Goal: Obtain resource: Download file/media

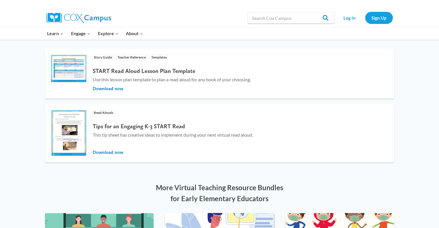
scroll to position [663, 0]
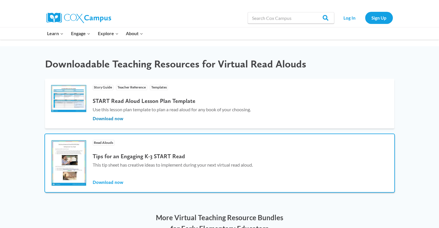
click at [106, 183] on span "Download now" at bounding box center [108, 182] width 31 height 6
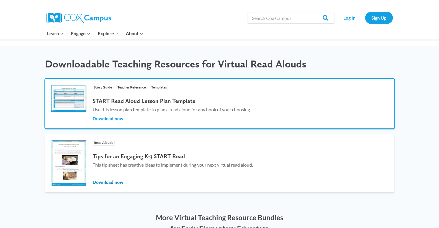
click at [108, 119] on span "Download now" at bounding box center [108, 119] width 31 height 6
